Goal: Transaction & Acquisition: Purchase product/service

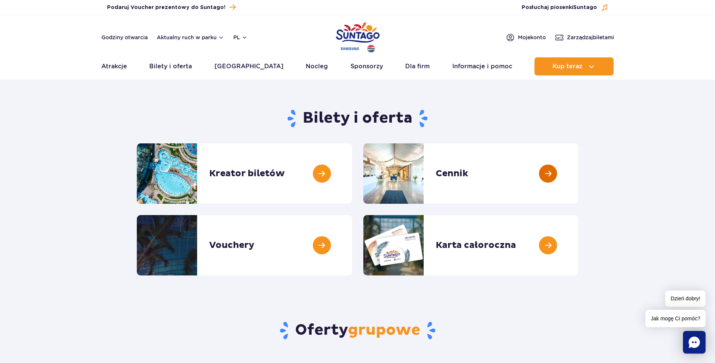
click at [578, 174] on link at bounding box center [578, 173] width 0 height 60
click at [352, 172] on link at bounding box center [352, 173] width 0 height 60
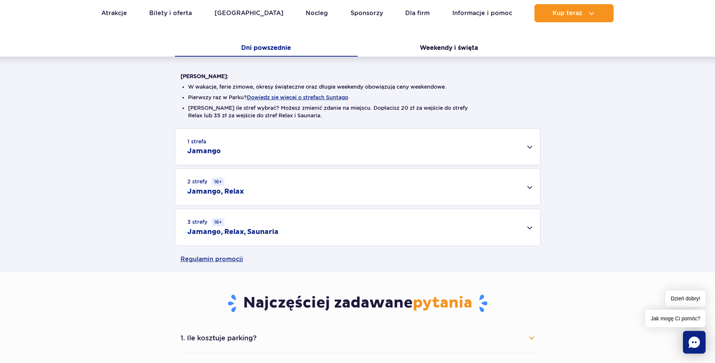
click at [524, 144] on div "1 strefa Jamango" at bounding box center [357, 147] width 365 height 36
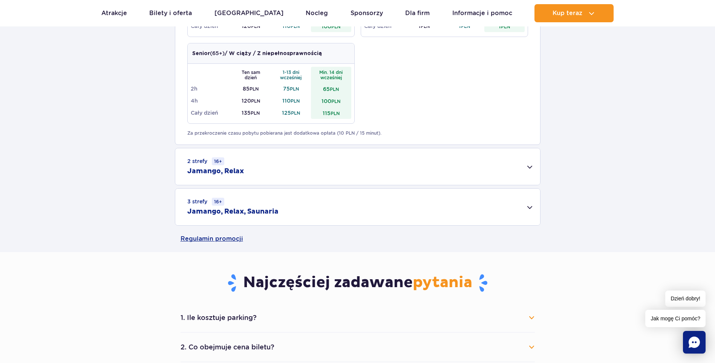
scroll to position [453, 0]
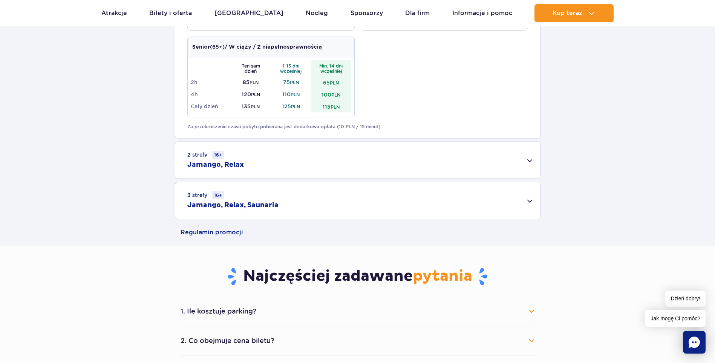
click at [535, 199] on div "3 strefy 16+ Jamango, Relax, Saunaria" at bounding box center [357, 200] width 365 height 37
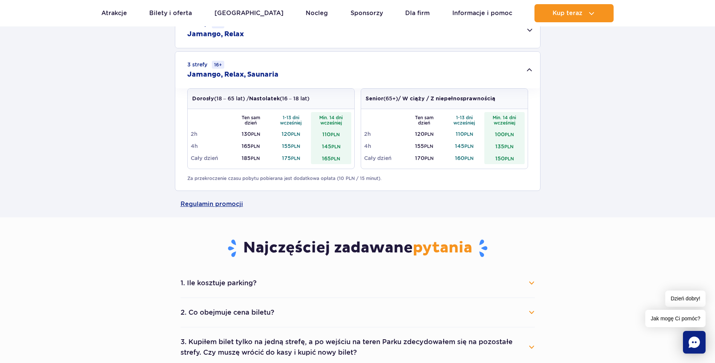
scroll to position [641, 0]
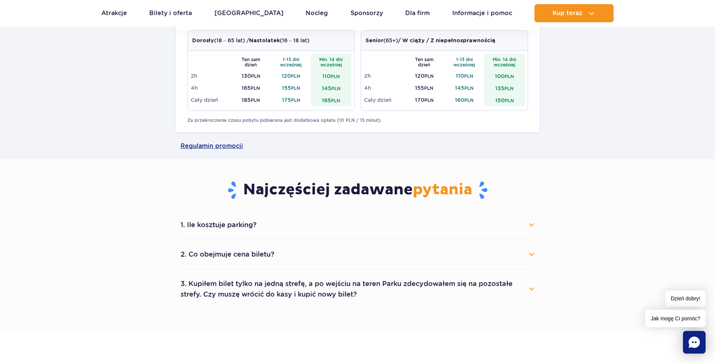
click at [526, 226] on button "1. Ile kosztuje parking?" at bounding box center [358, 224] width 354 height 17
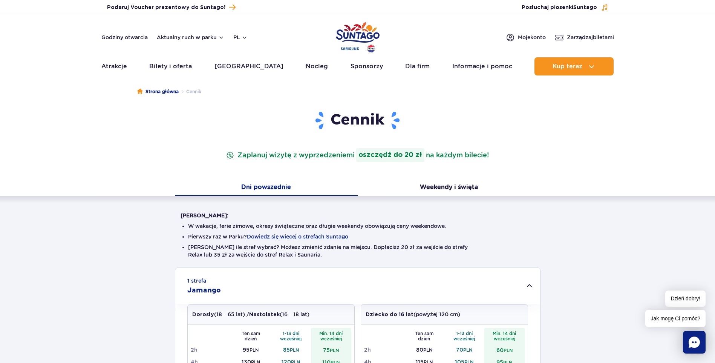
scroll to position [0, 0]
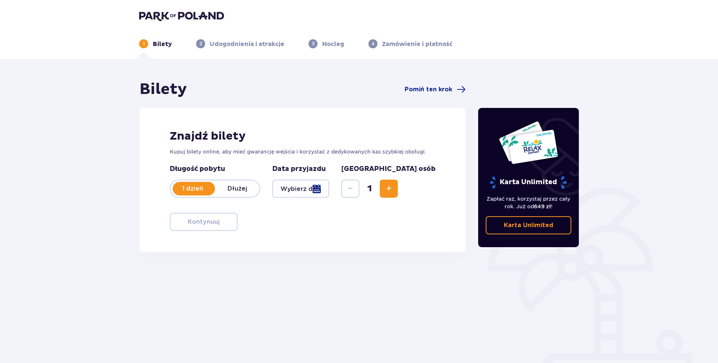
click at [393, 188] on span "Zwiększ" at bounding box center [388, 188] width 9 height 9
click at [329, 186] on div at bounding box center [300, 189] width 57 height 18
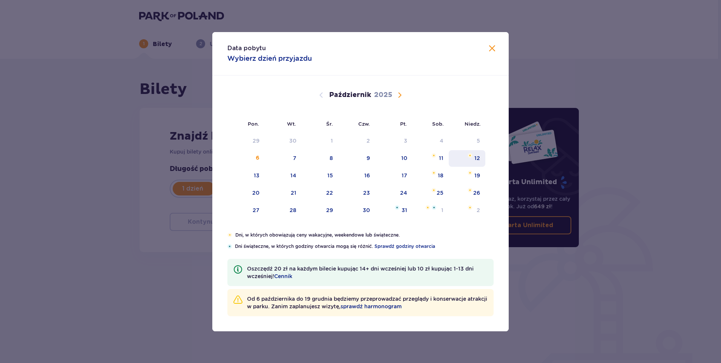
click at [482, 155] on div "12" at bounding box center [467, 158] width 37 height 17
type input "12.10.25"
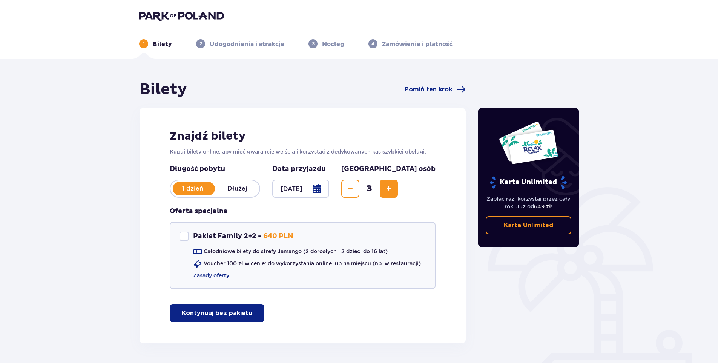
click at [236, 313] on p "Kontynuuj bez pakietu" at bounding box center [217, 313] width 71 height 8
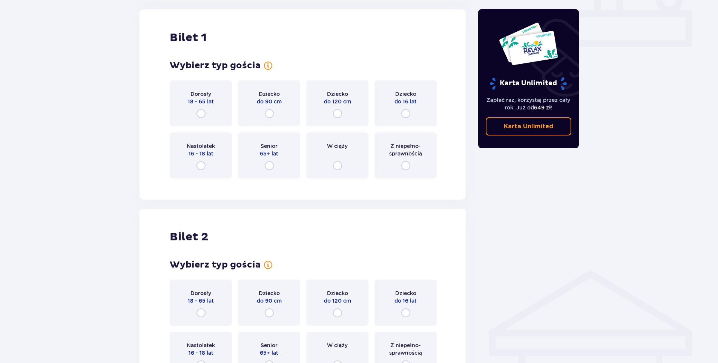
scroll to position [343, 0]
click at [201, 112] on input "radio" at bounding box center [200, 113] width 9 height 9
radio input "true"
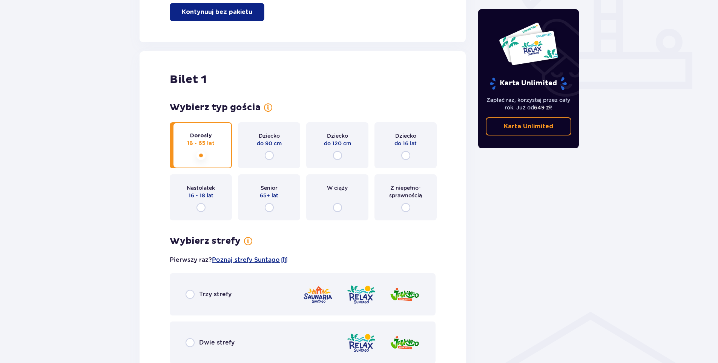
scroll to position [376, 0]
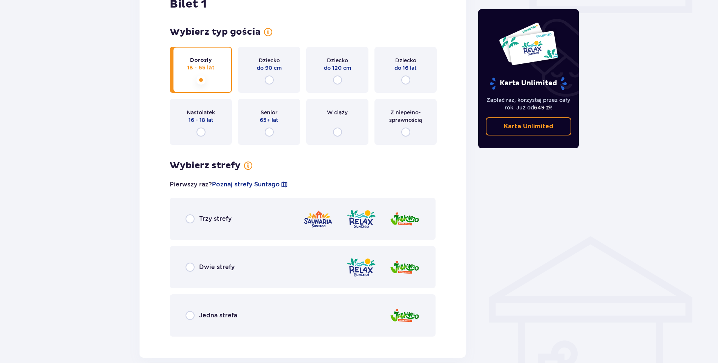
click at [191, 219] on input "radio" at bounding box center [190, 218] width 9 height 9
radio input "true"
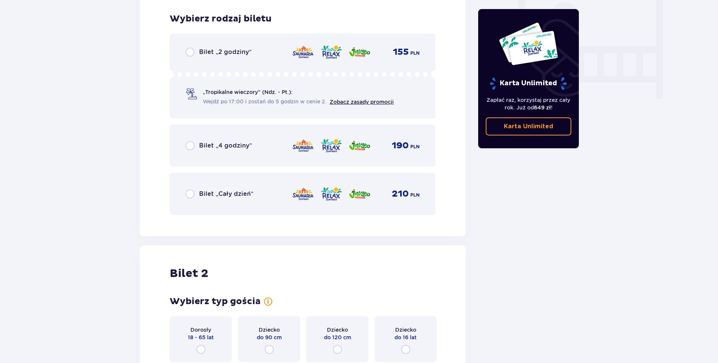
scroll to position [719, 0]
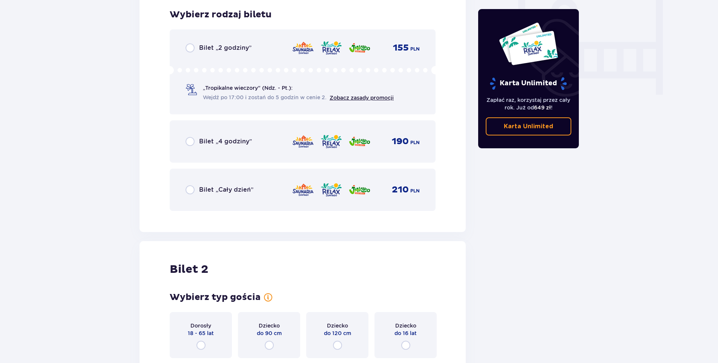
click at [191, 141] on input "radio" at bounding box center [190, 141] width 9 height 9
radio input "true"
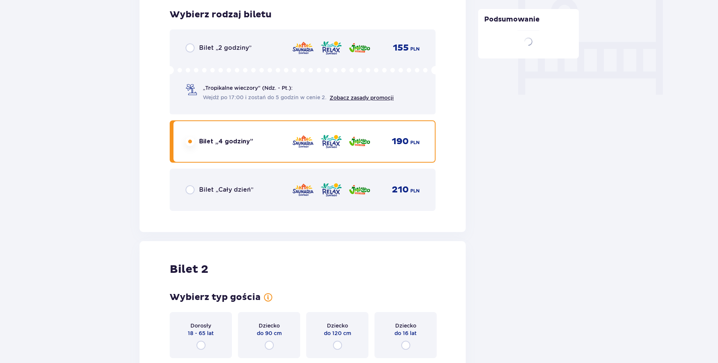
scroll to position [951, 0]
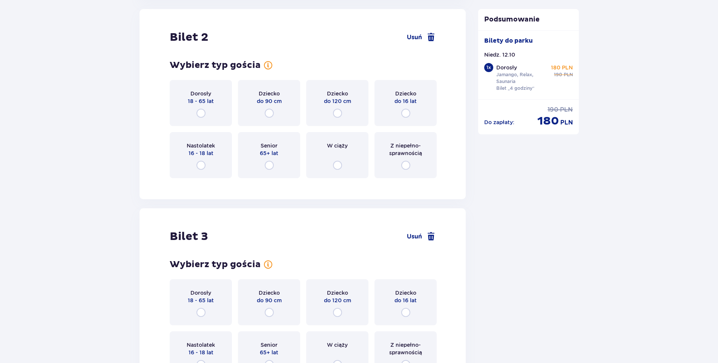
click at [204, 111] on input "radio" at bounding box center [200, 113] width 9 height 9
radio input "true"
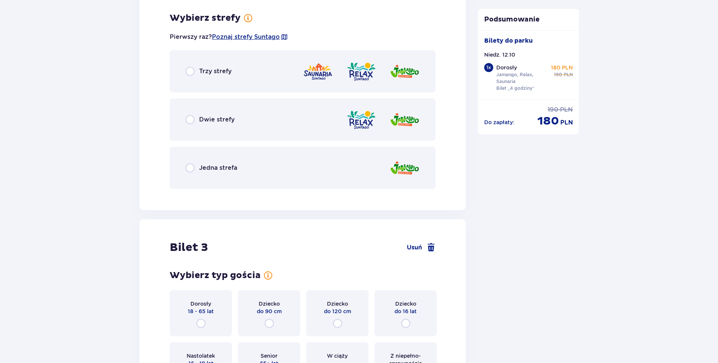
scroll to position [1135, 0]
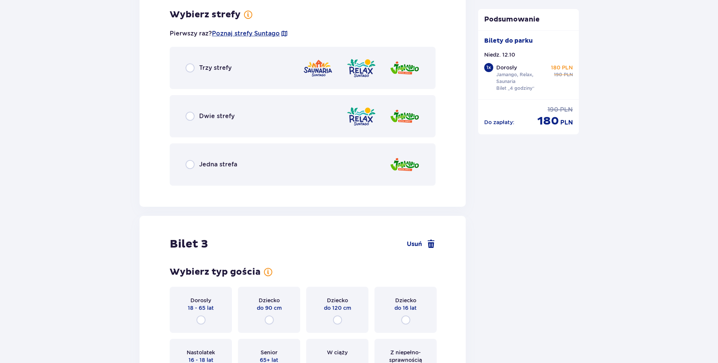
click at [188, 164] on input "radio" at bounding box center [190, 164] width 9 height 9
radio input "true"
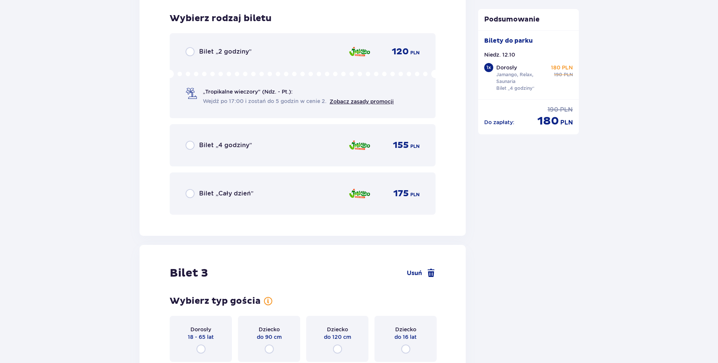
scroll to position [1326, 0]
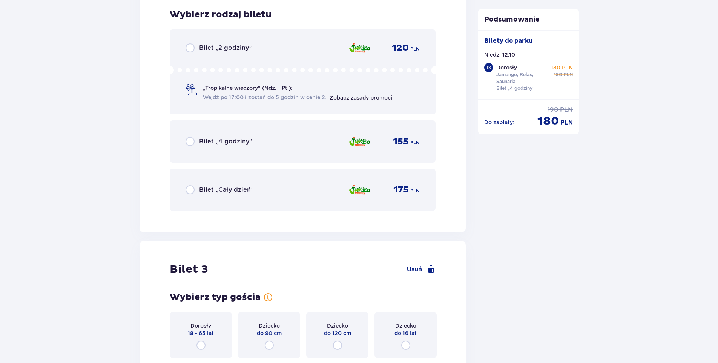
click at [193, 141] on input "radio" at bounding box center [190, 141] width 9 height 9
radio input "true"
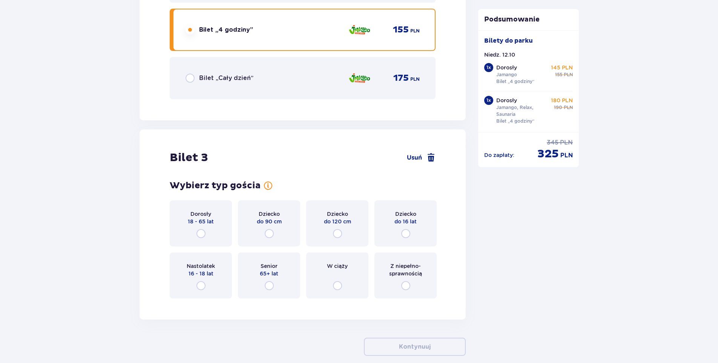
scroll to position [1476, 0]
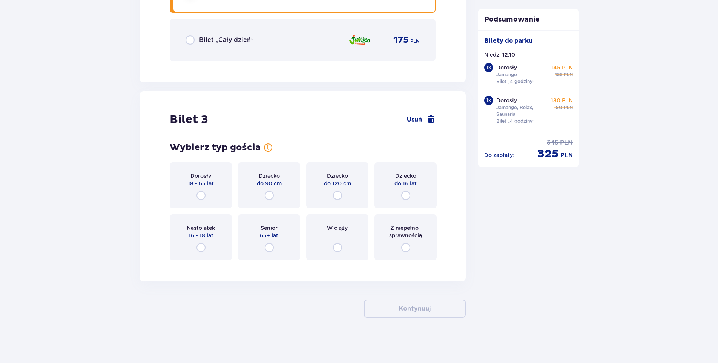
click at [408, 194] on input "radio" at bounding box center [405, 195] width 9 height 9
radio input "true"
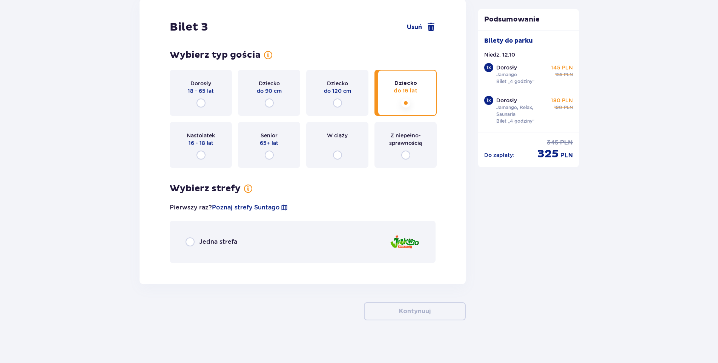
scroll to position [1571, 0]
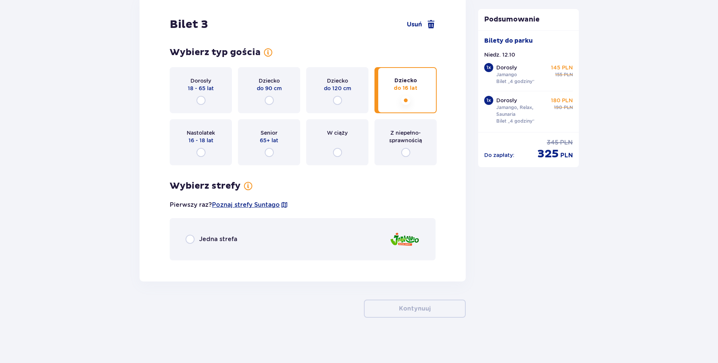
click at [218, 237] on span "Jedna strefa" at bounding box center [218, 239] width 38 height 8
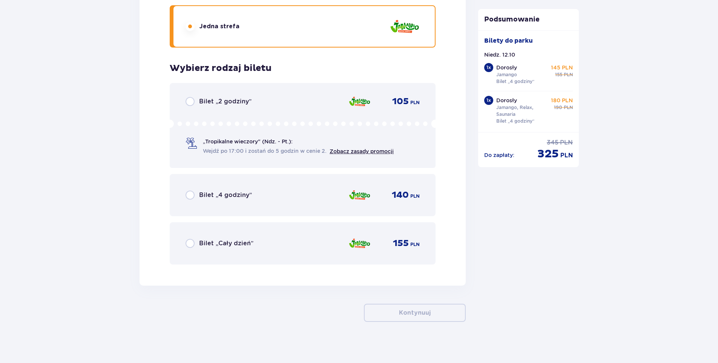
scroll to position [1788, 0]
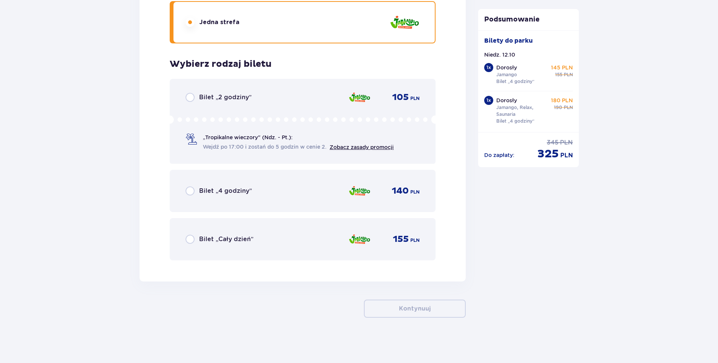
click at [199, 194] on span "Bilet „4 godziny”" at bounding box center [225, 191] width 53 height 8
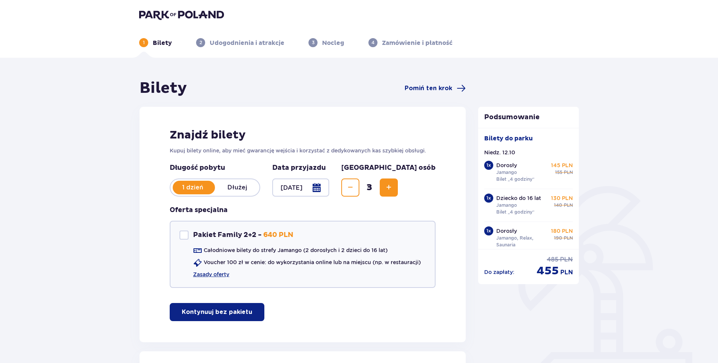
scroll to position [0, 0]
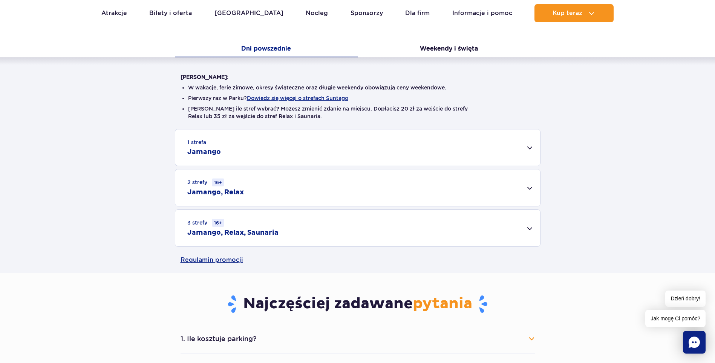
scroll to position [151, 0]
click at [532, 185] on div "2 strefy 16+ Jamango, Relax" at bounding box center [357, 187] width 365 height 37
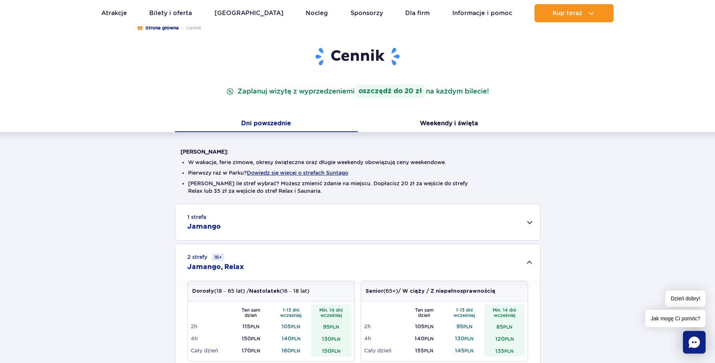
scroll to position [0, 0]
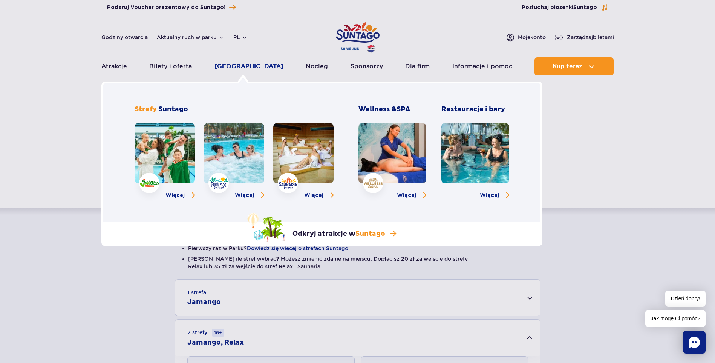
click at [239, 66] on link "[GEOGRAPHIC_DATA]" at bounding box center [249, 66] width 69 height 18
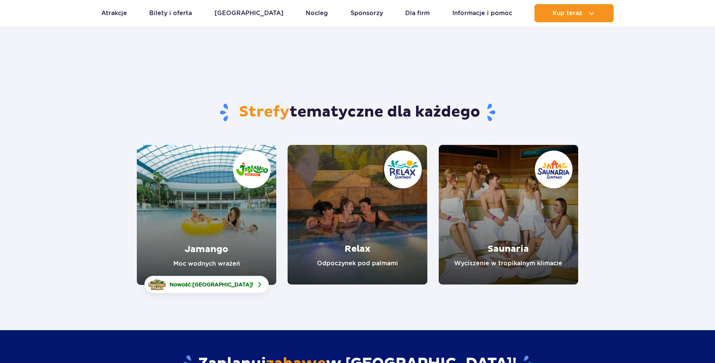
scroll to position [75, 0]
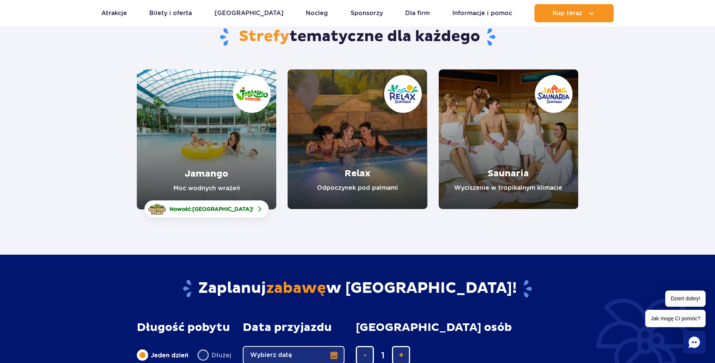
click at [390, 141] on link "Relax" at bounding box center [358, 139] width 140 height 140
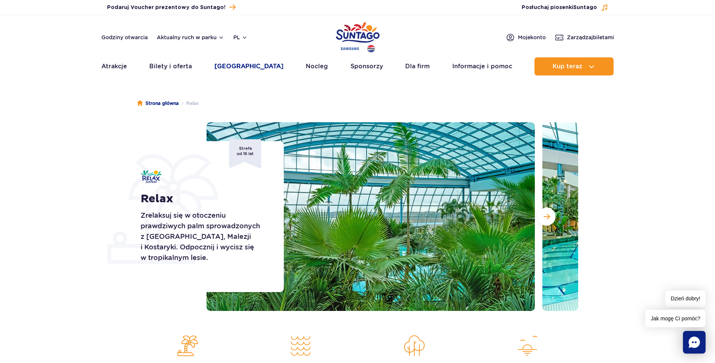
click at [238, 70] on link "[GEOGRAPHIC_DATA]" at bounding box center [249, 66] width 69 height 18
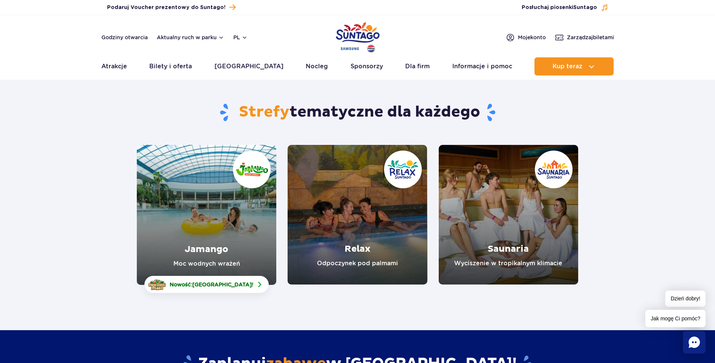
click at [531, 230] on link "Saunaria" at bounding box center [509, 215] width 140 height 140
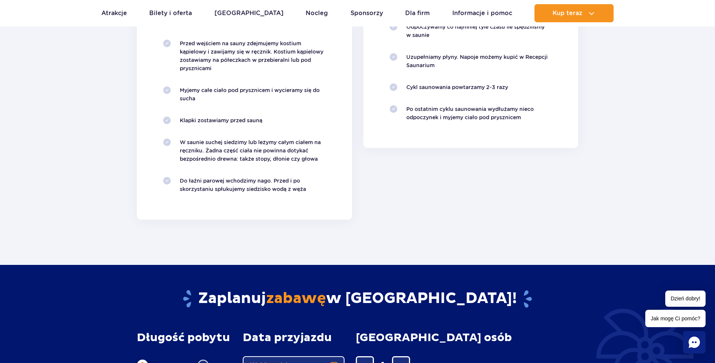
scroll to position [792, 0]
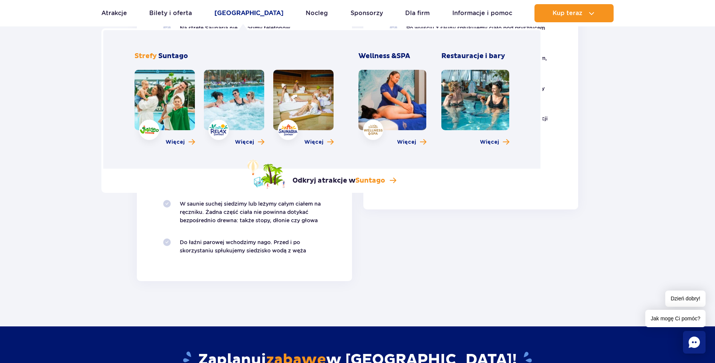
click at [247, 10] on link "[GEOGRAPHIC_DATA]" at bounding box center [249, 13] width 69 height 18
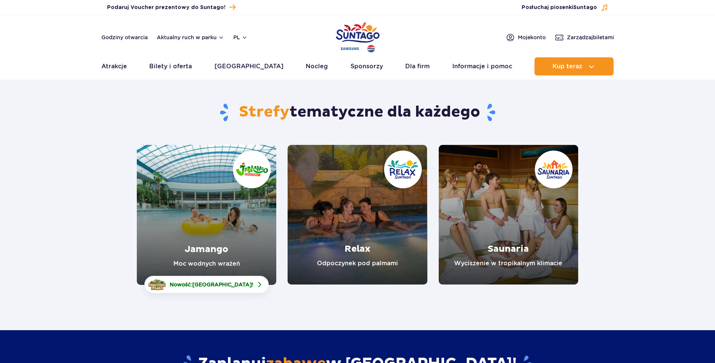
click at [183, 203] on link "Jamango" at bounding box center [207, 215] width 140 height 140
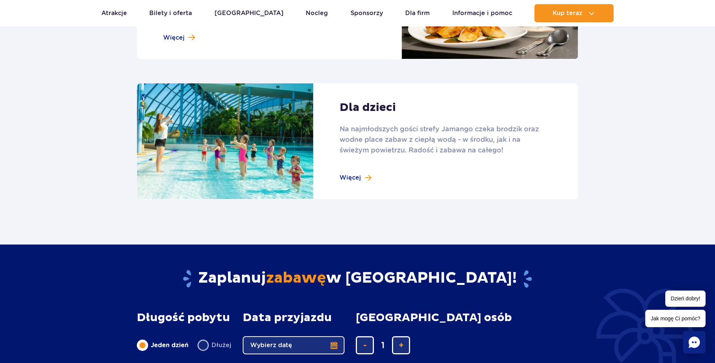
scroll to position [1094, 0]
